Goal: Navigation & Orientation: Find specific page/section

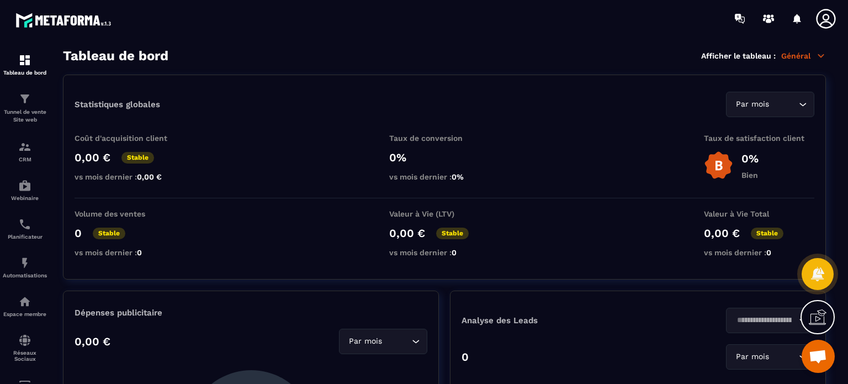
click at [818, 22] on icon at bounding box center [825, 18] width 19 height 19
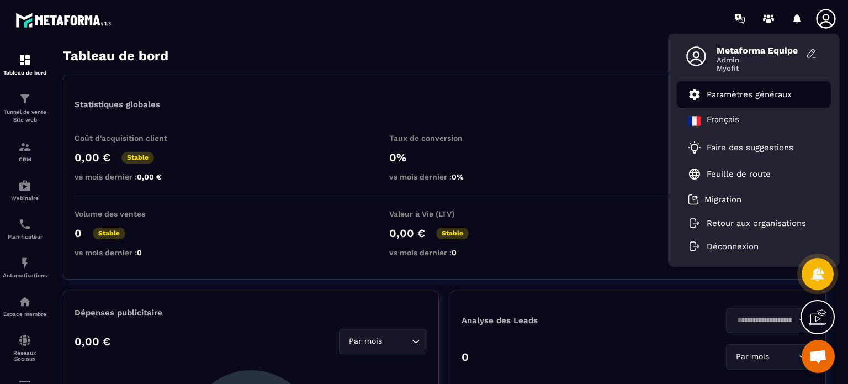
click at [729, 98] on p "Paramètres généraux" at bounding box center [749, 94] width 85 height 10
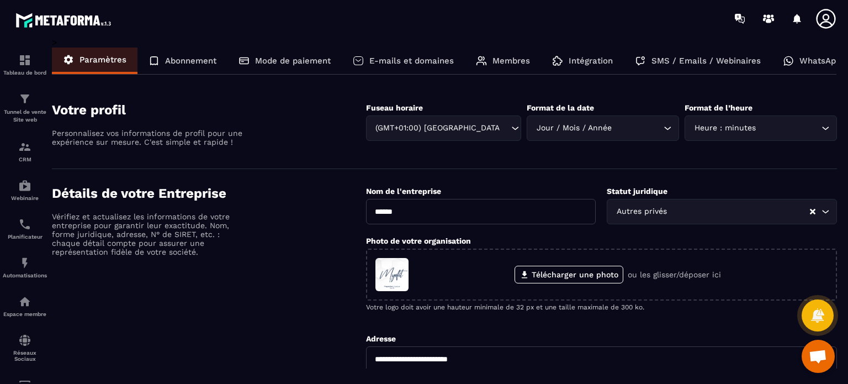
click at [789, 66] on icon at bounding box center [788, 60] width 11 height 11
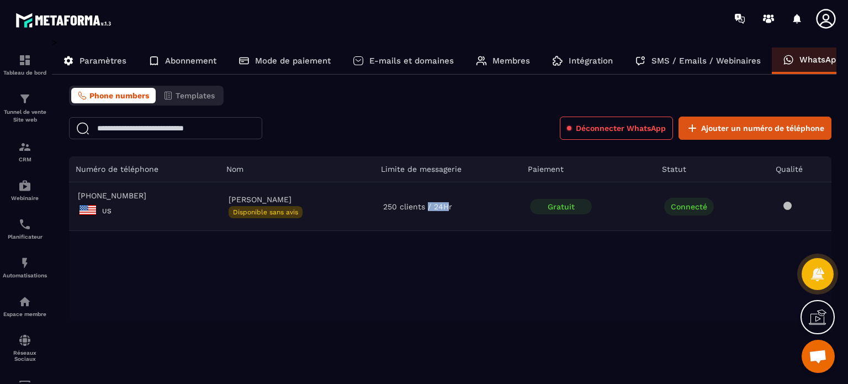
drag, startPoint x: 426, startPoint y: 207, endPoint x: 447, endPoint y: 207, distance: 20.4
click at [447, 207] on td "250 clients / 24Hr" at bounding box center [447, 206] width 147 height 49
click at [814, 321] on icon at bounding box center [818, 317] width 18 height 18
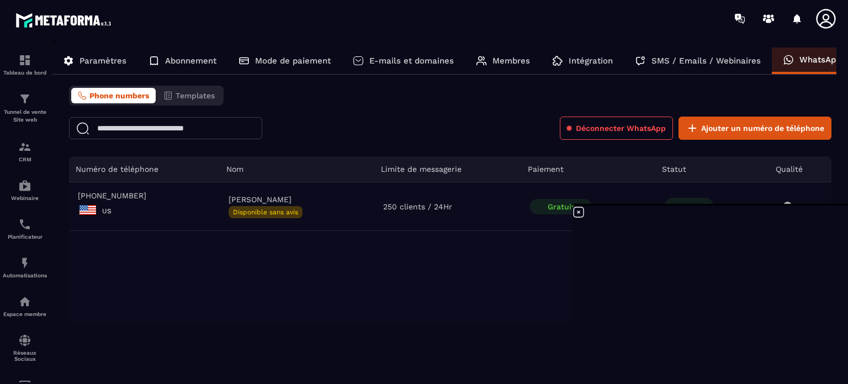
click at [579, 213] on icon at bounding box center [578, 211] width 13 height 13
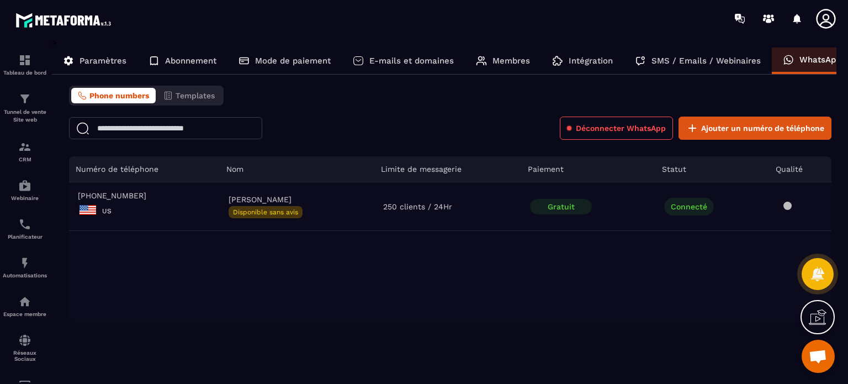
click at [827, 17] on icon at bounding box center [826, 19] width 22 height 22
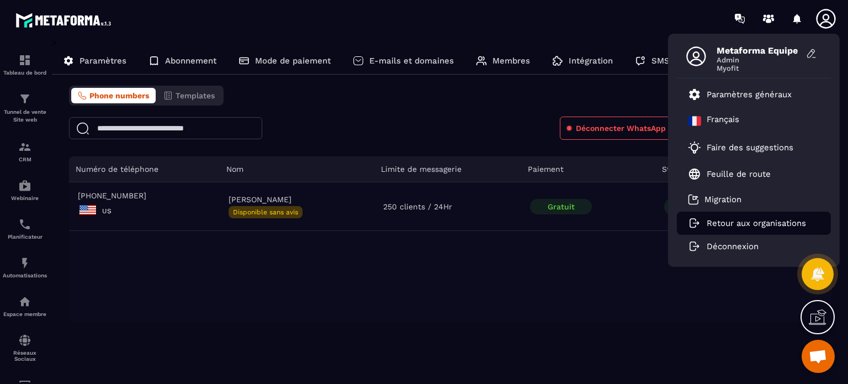
click at [733, 225] on p "Retour aux organisations" at bounding box center [756, 223] width 99 height 10
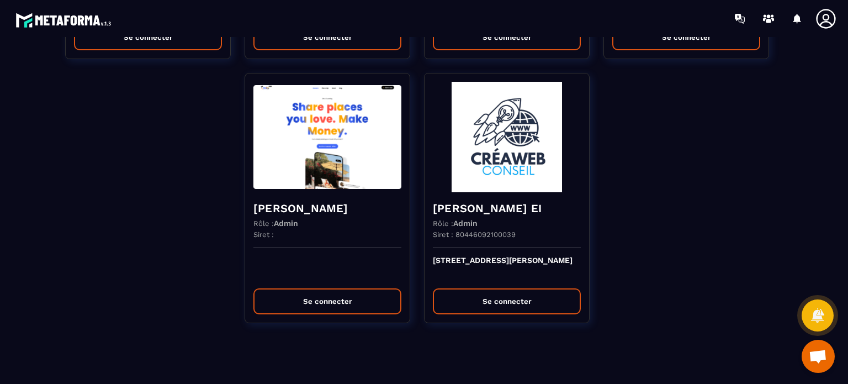
scroll to position [3649, 0]
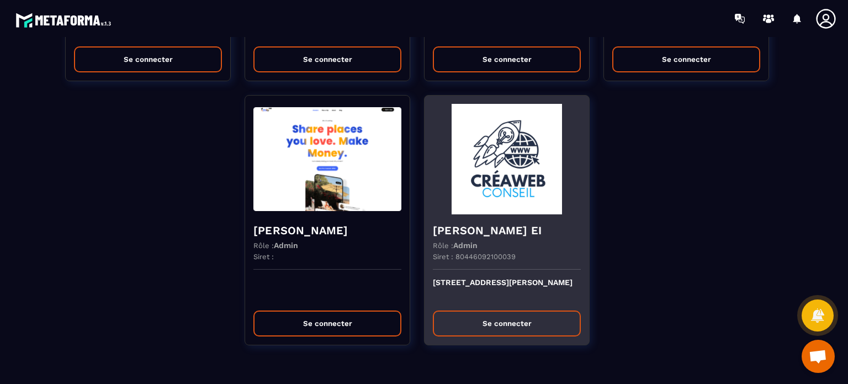
click at [504, 170] on img at bounding box center [507, 159] width 148 height 110
